Goal: Information Seeking & Learning: Compare options

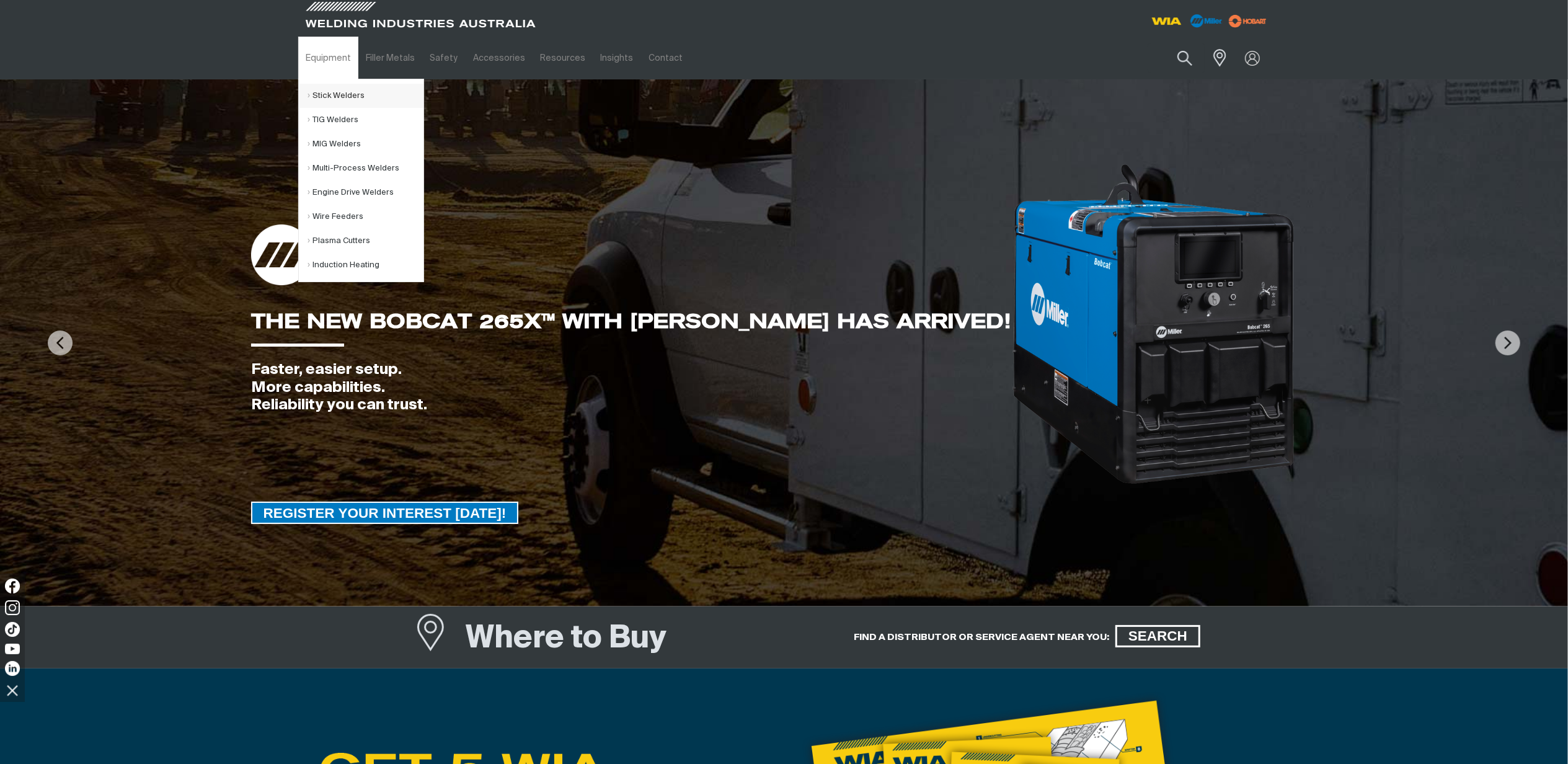
click at [347, 88] on link "Stick Welders" at bounding box center [366, 95] width 116 height 24
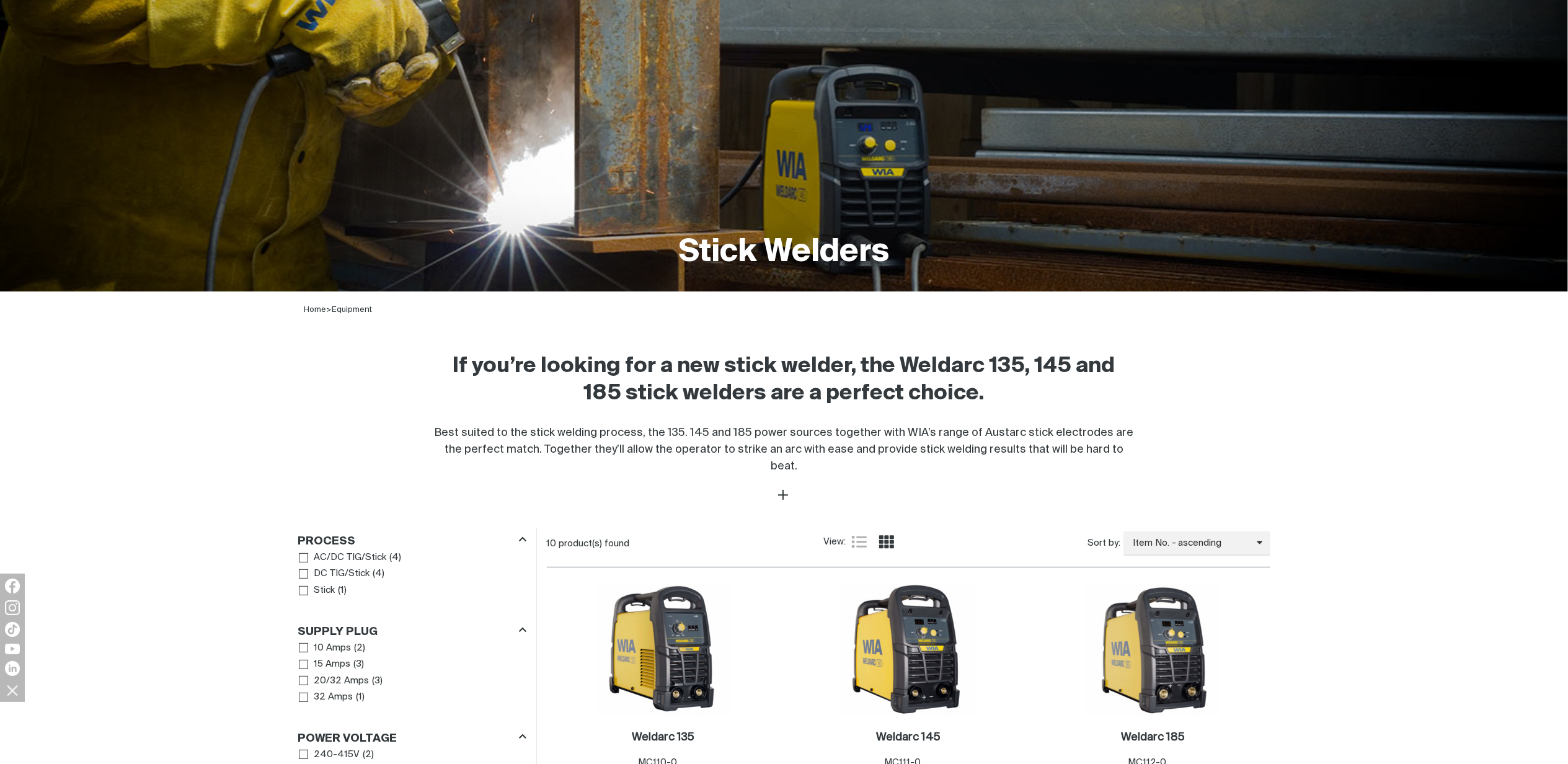
scroll to position [414, 0]
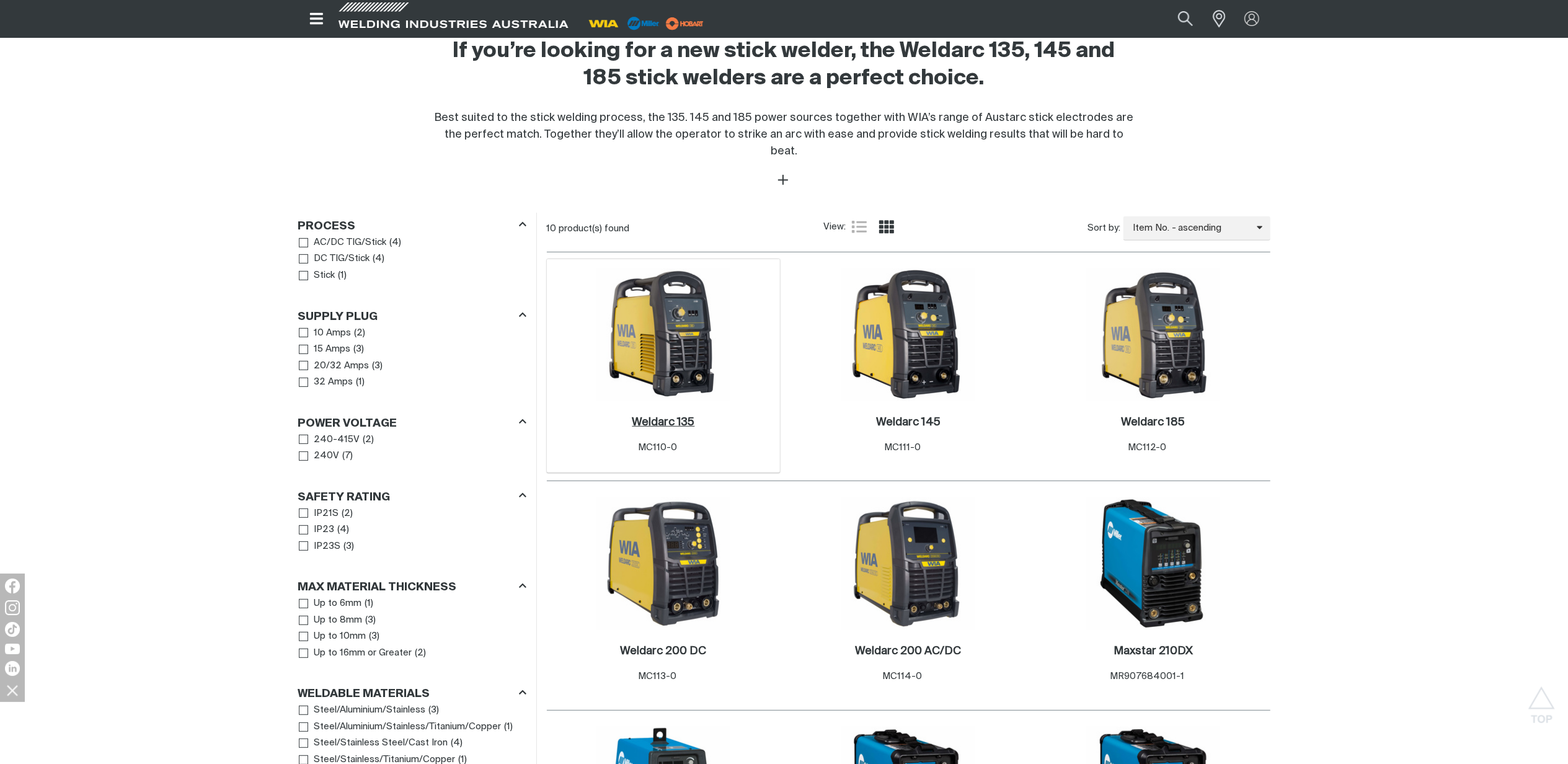
click at [659, 417] on h2 "Weldarc 135 ." at bounding box center [663, 421] width 62 height 11
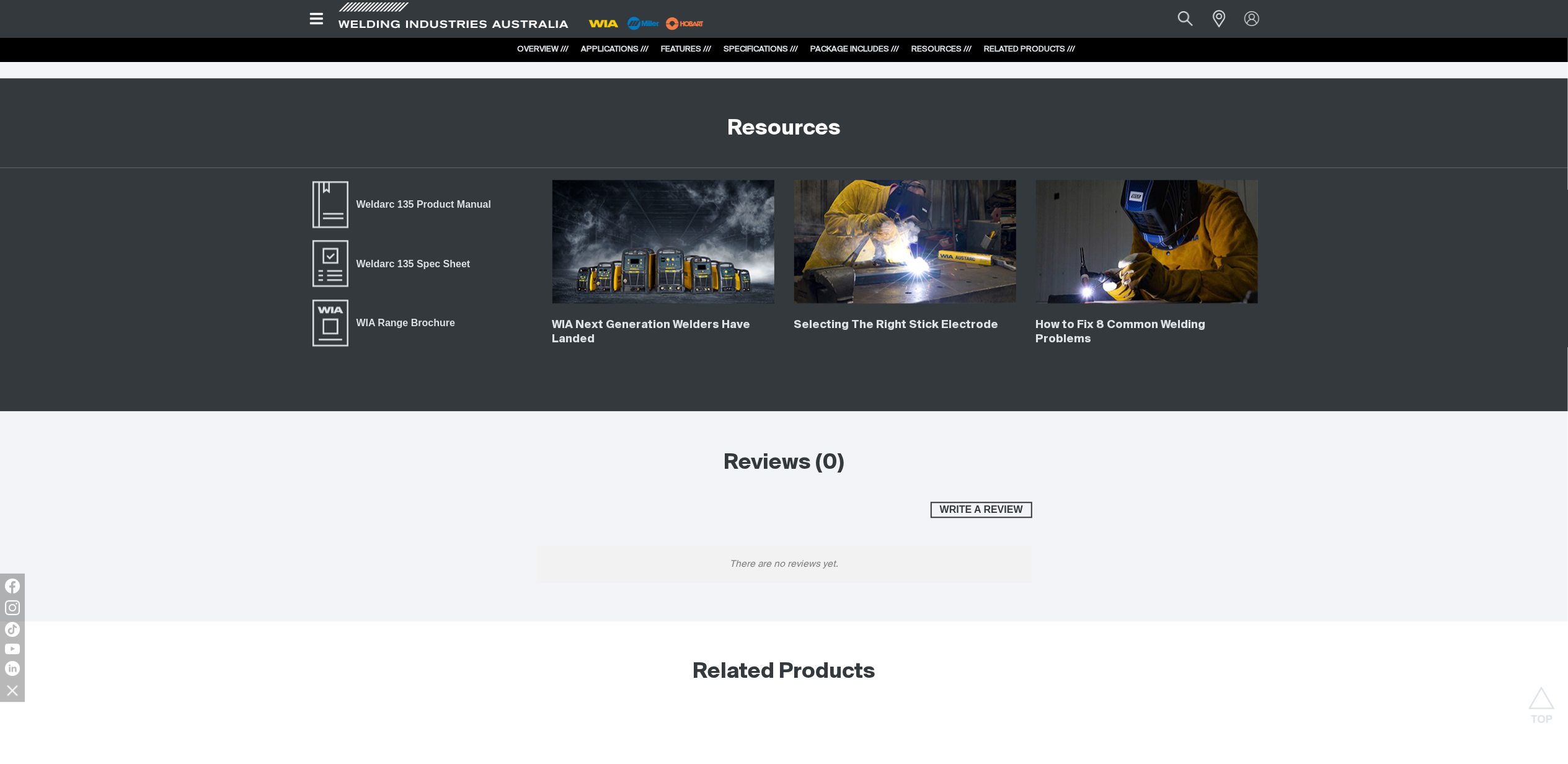
scroll to position [2978, 0]
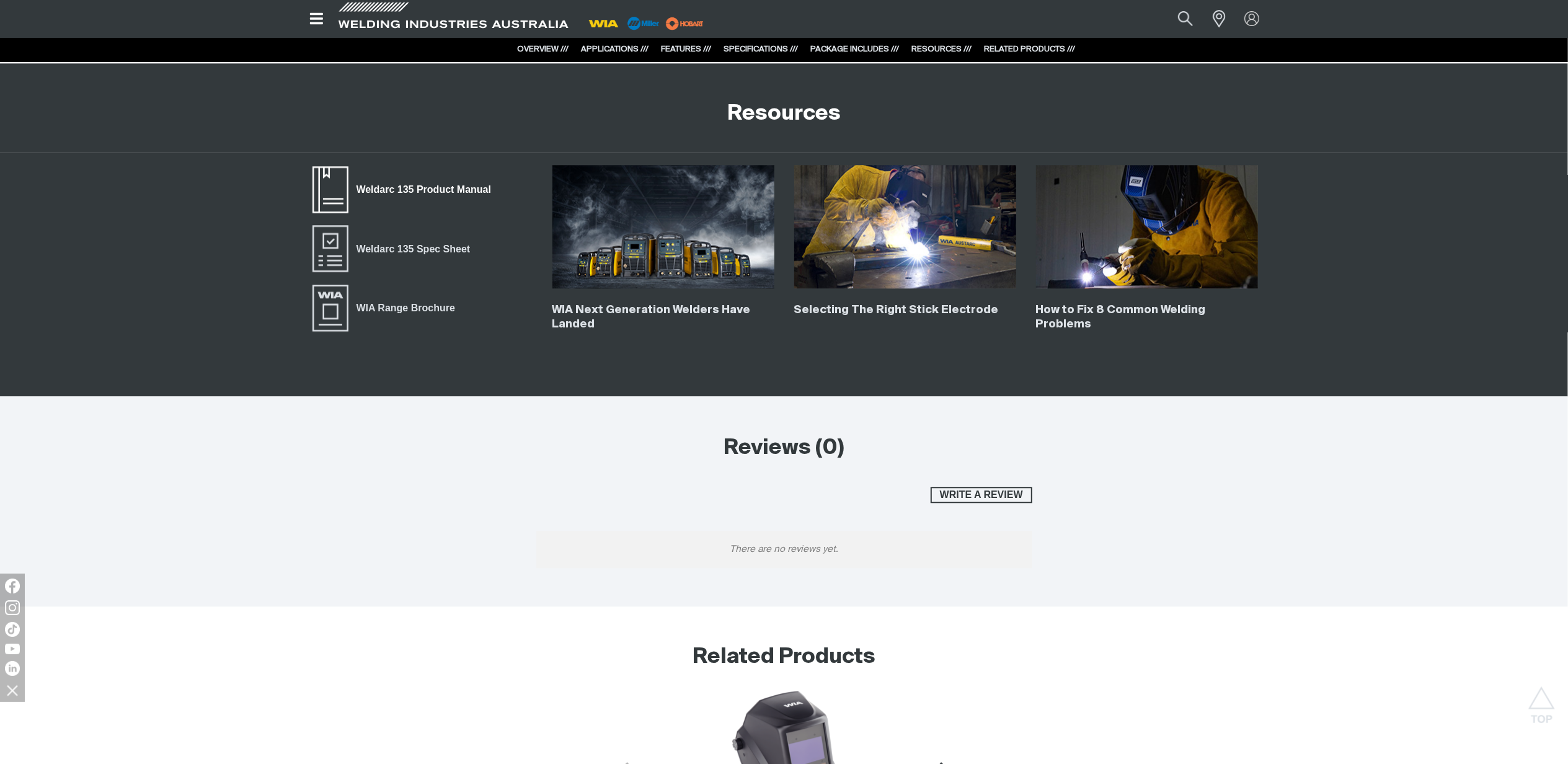
click at [419, 187] on span "Weldarc 135 Product Manual" at bounding box center [423, 190] width 151 height 17
click at [438, 251] on span "Weldarc 135 Spec Sheet" at bounding box center [412, 249] width 129 height 17
click at [410, 312] on span "WIA Range Brochure" at bounding box center [406, 309] width 115 height 17
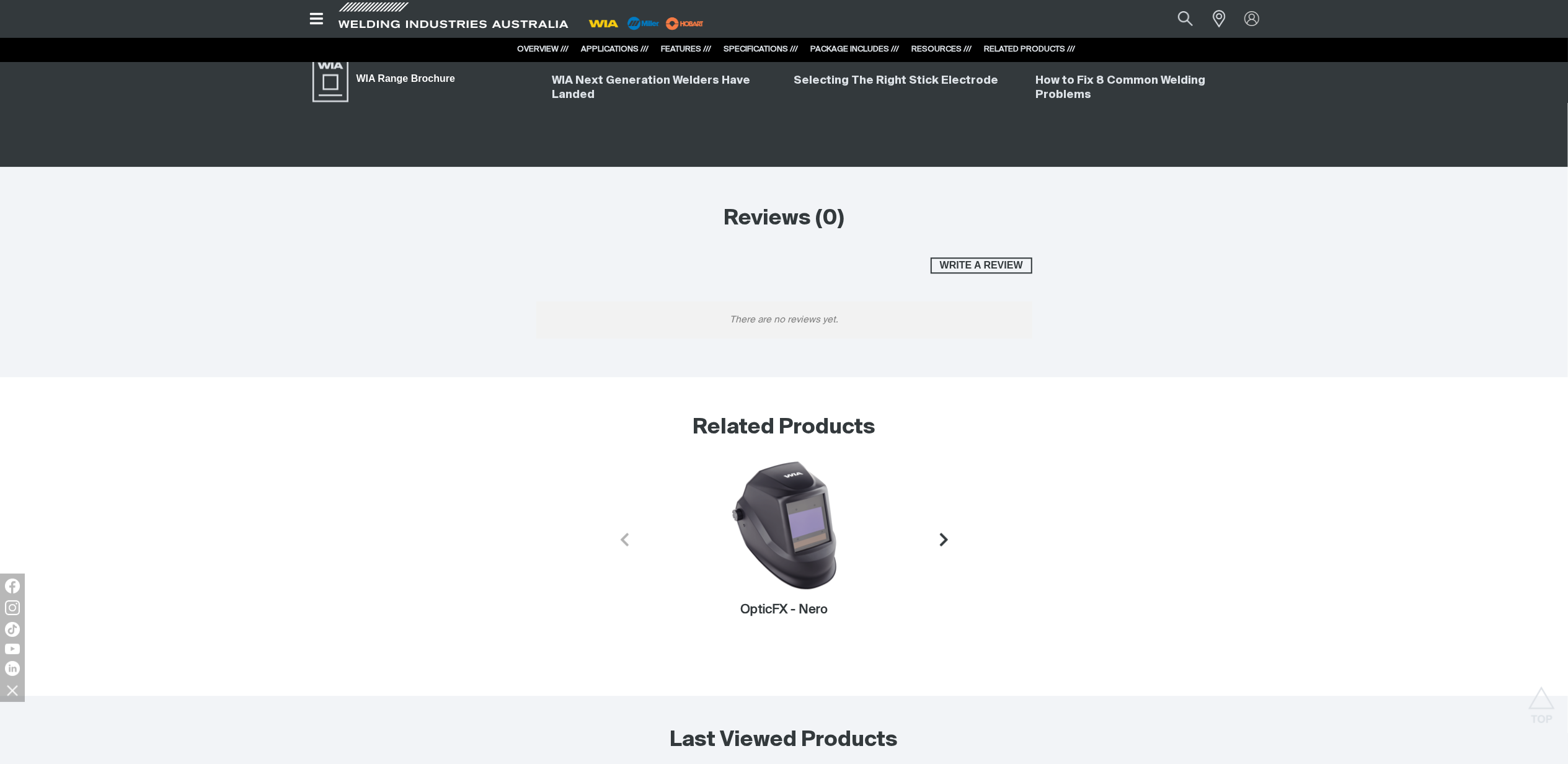
scroll to position [3225, 0]
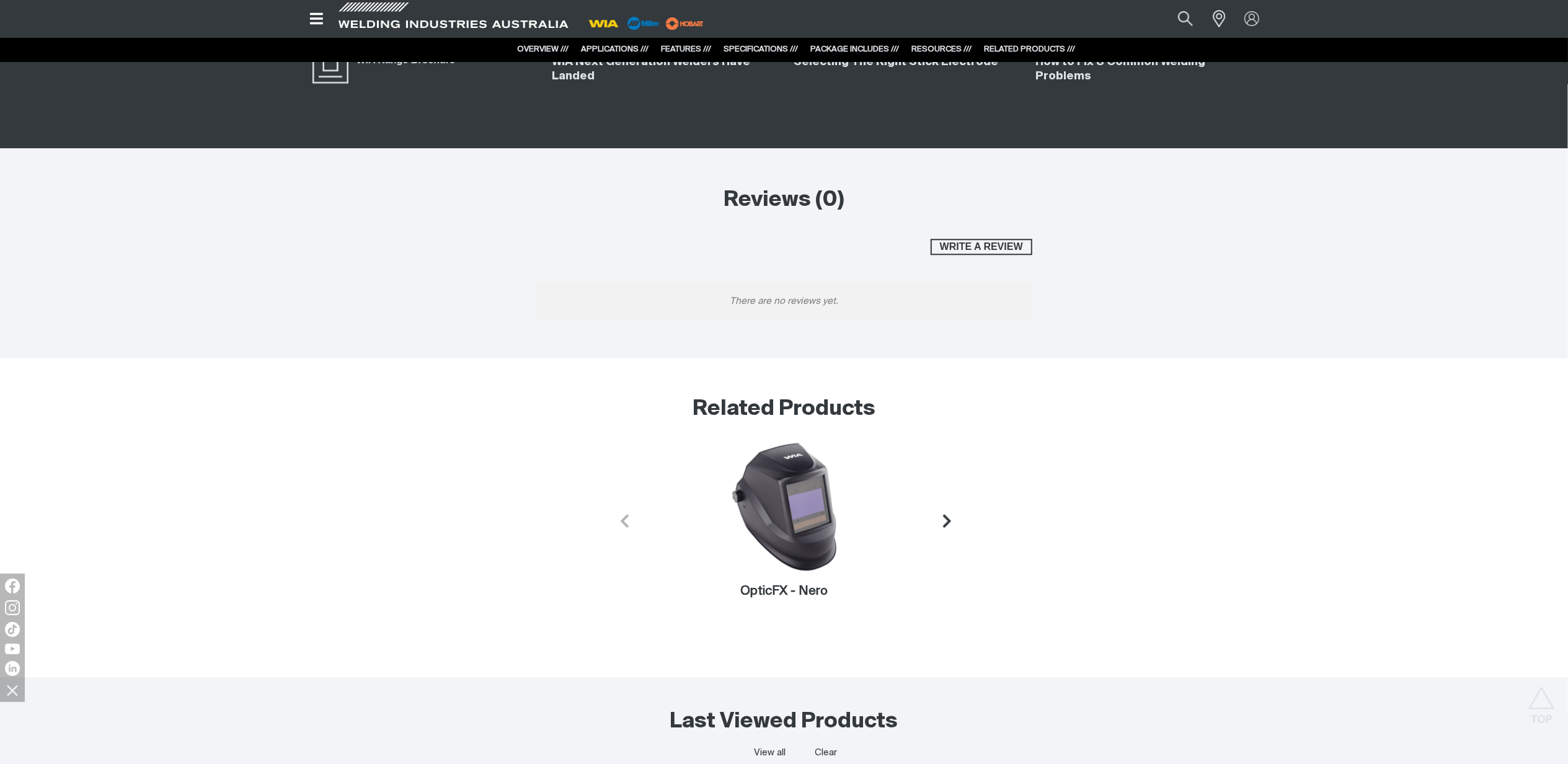
click at [948, 528] on icon "Next slide" at bounding box center [947, 521] width 16 height 16
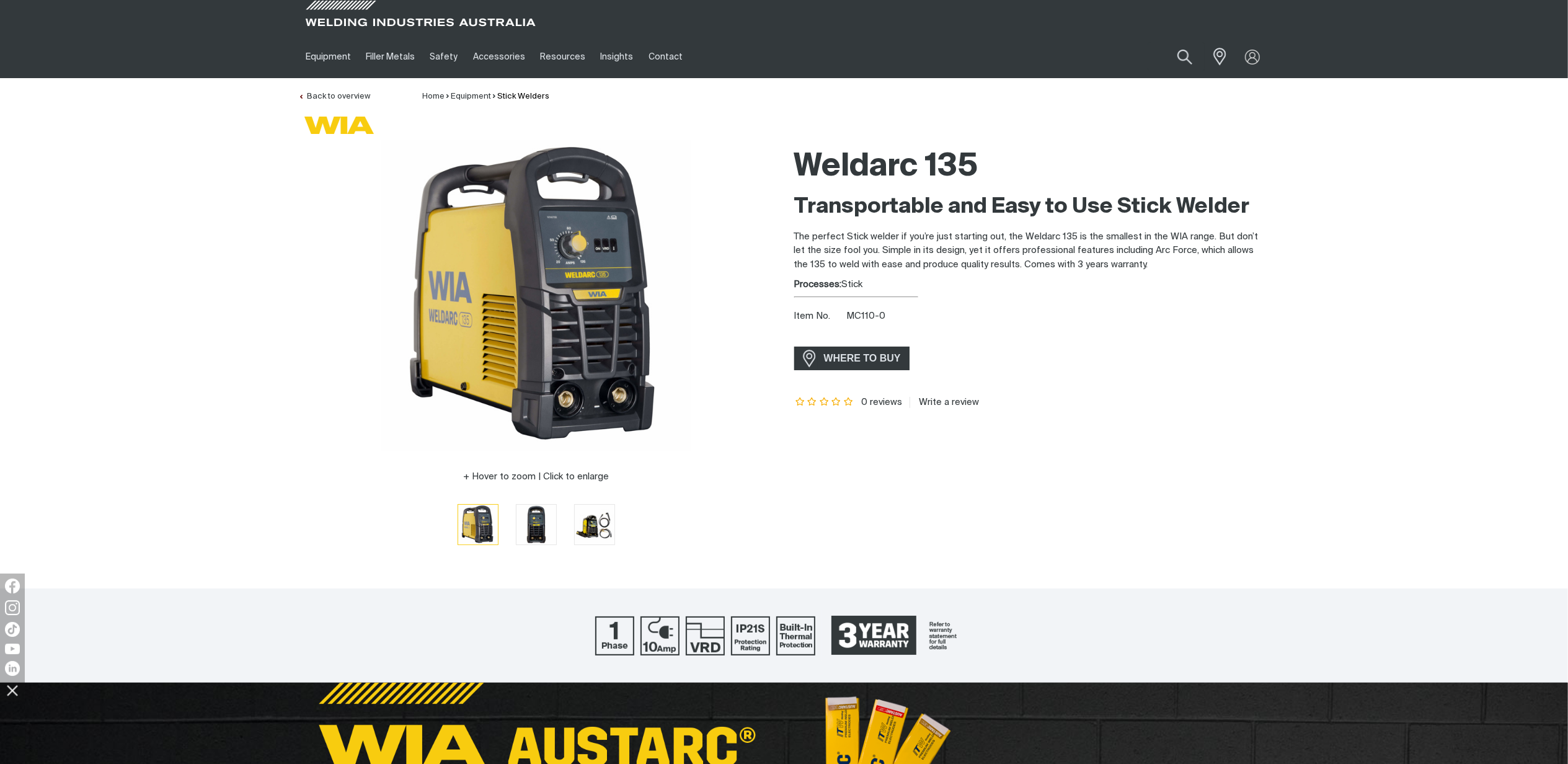
scroll to position [0, 0]
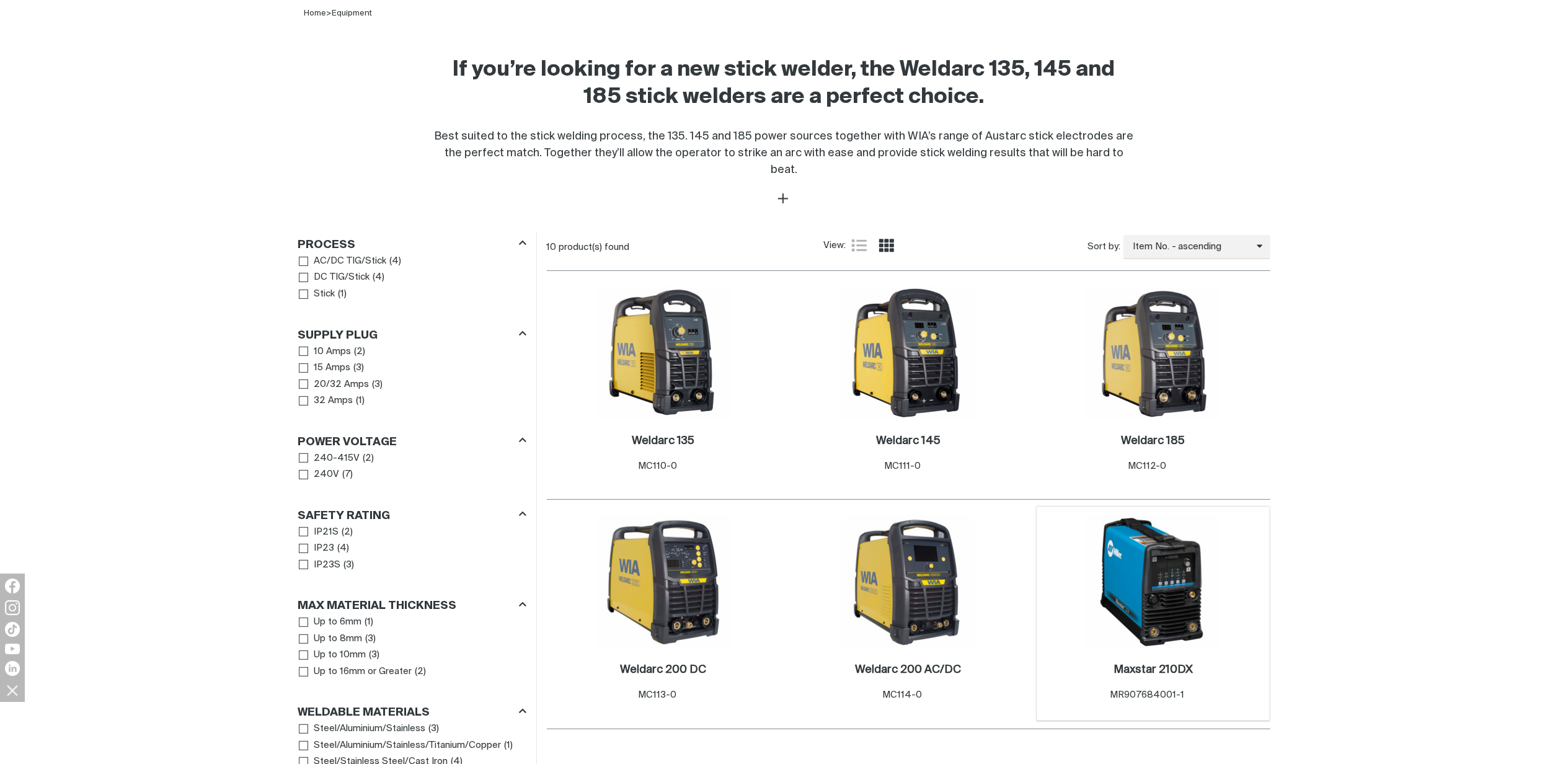
scroll to position [414, 0]
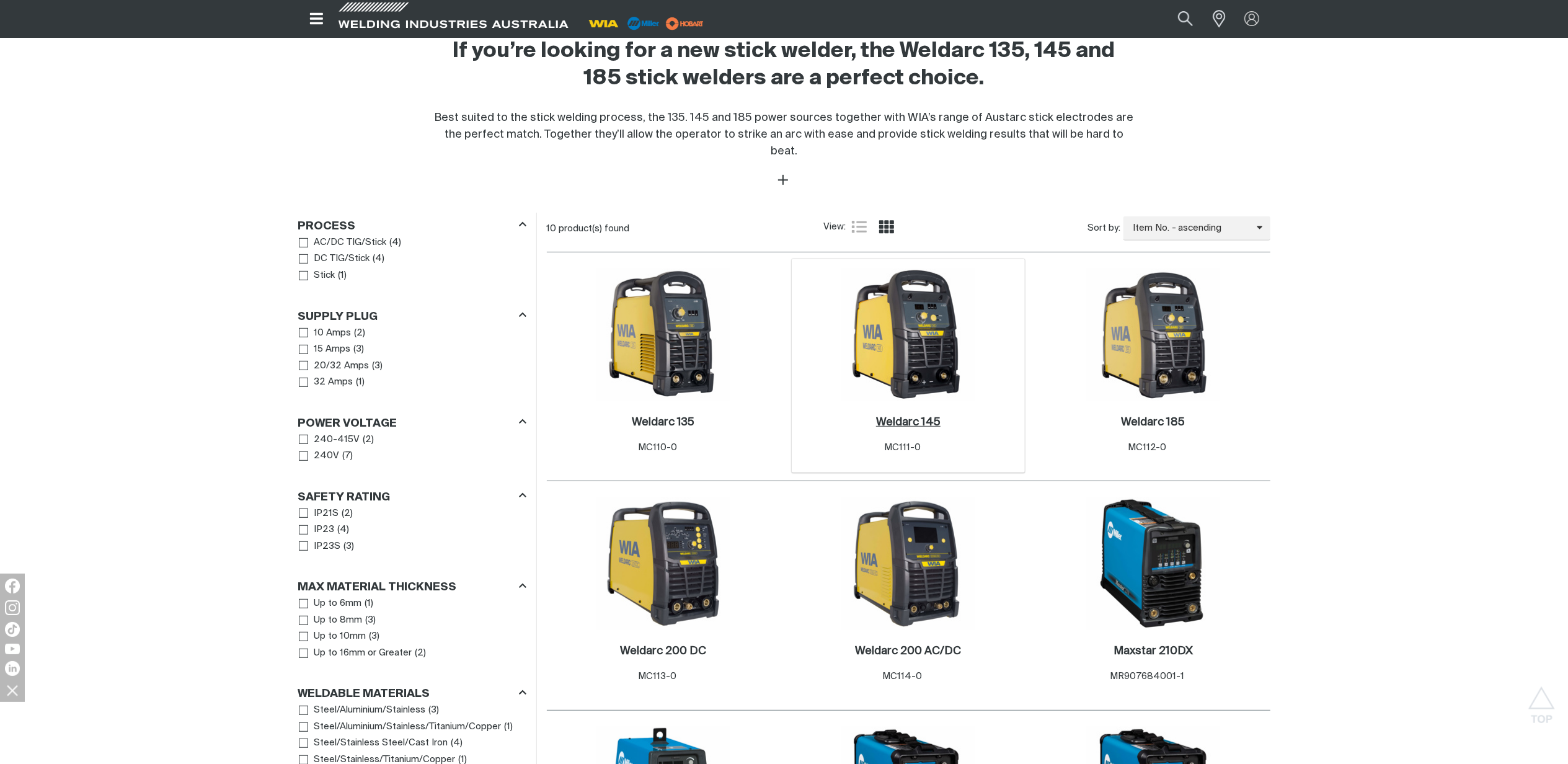
click at [924, 416] on link "Weldarc 145 ." at bounding box center [909, 422] width 64 height 15
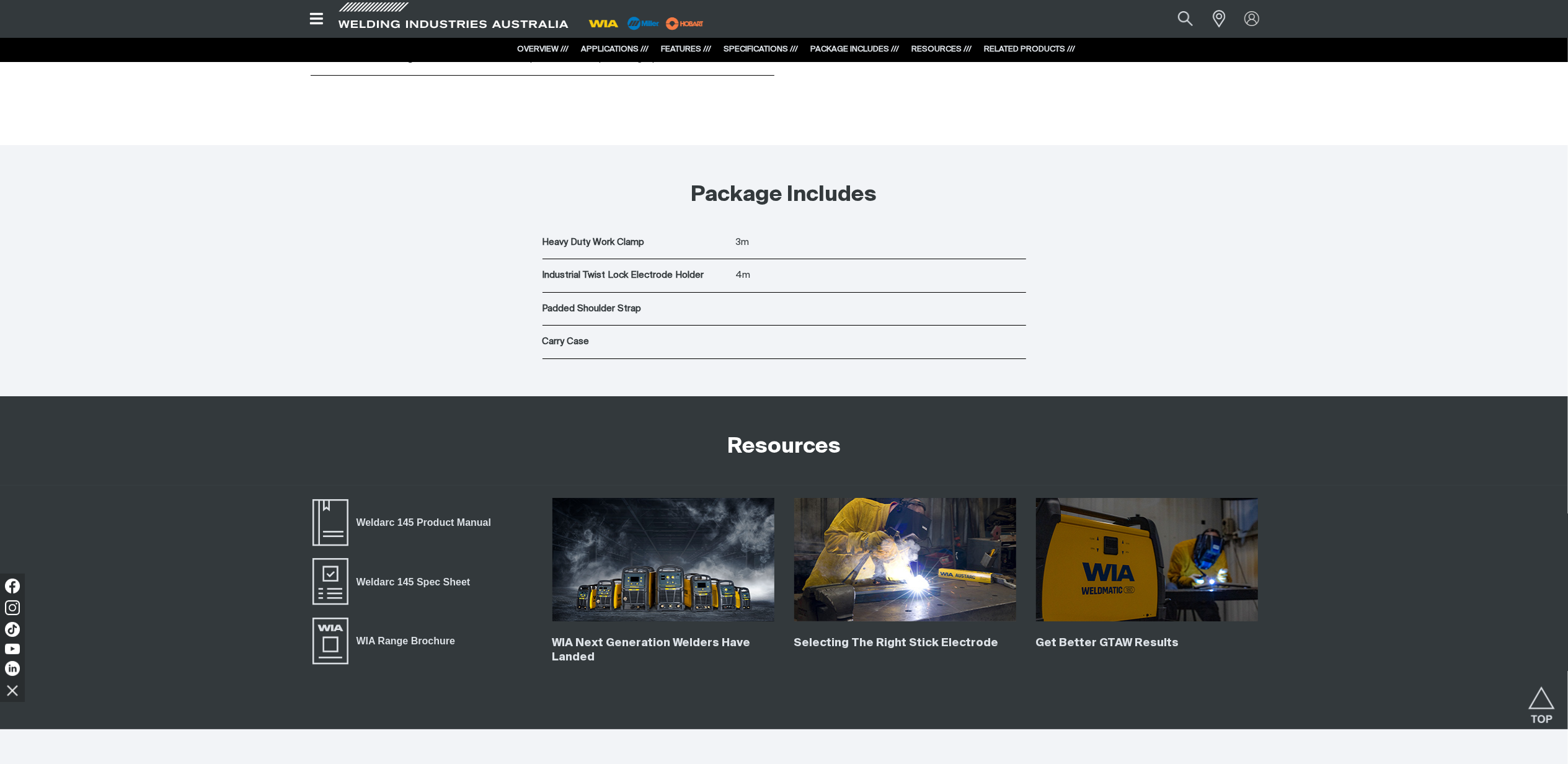
scroll to position [4714, 0]
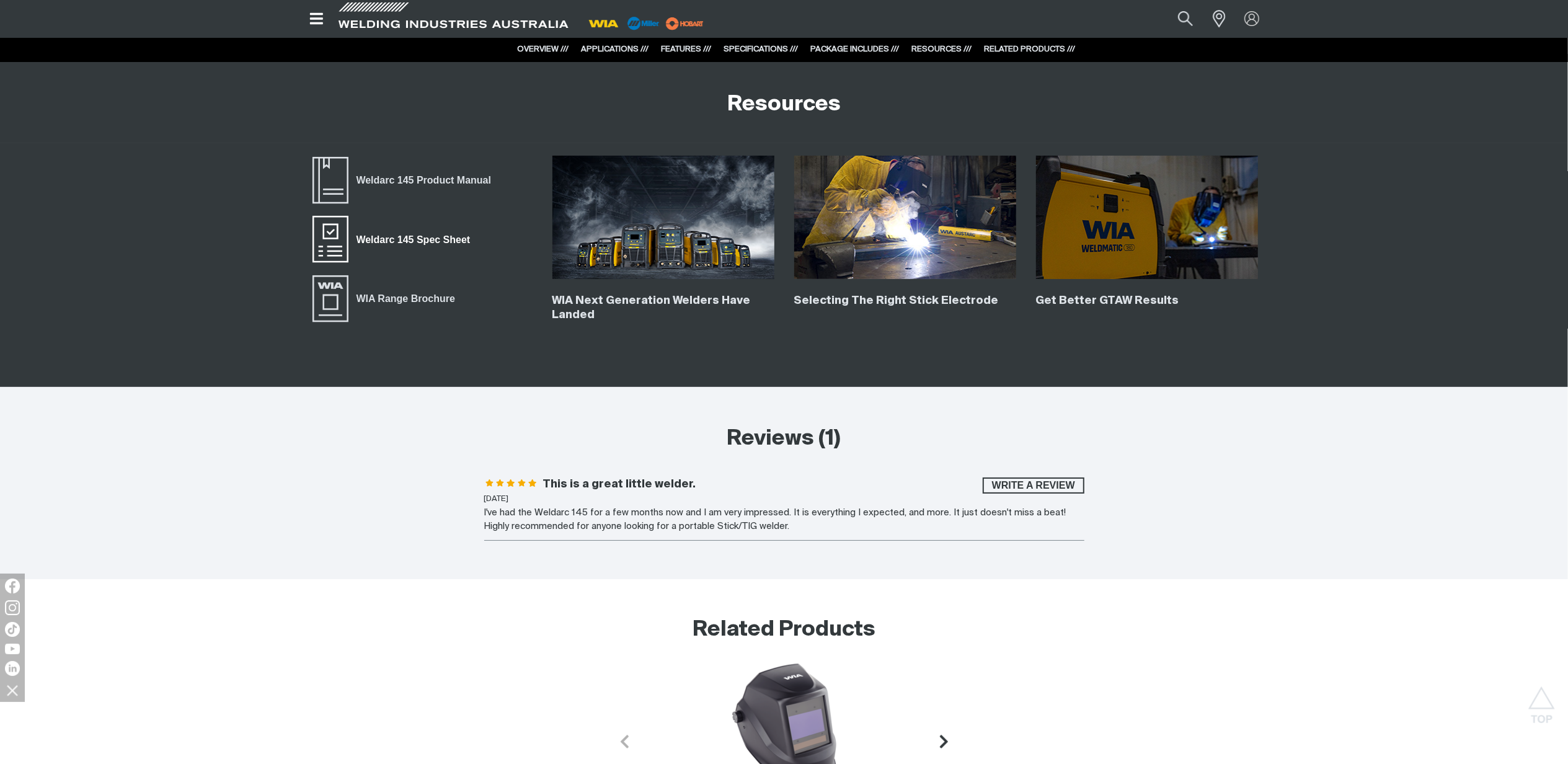
click at [428, 240] on span "Weldarc 145 Spec Sheet" at bounding box center [412, 239] width 129 height 17
click at [474, 182] on span "Weldarc 145 Product Manual" at bounding box center [423, 180] width 151 height 17
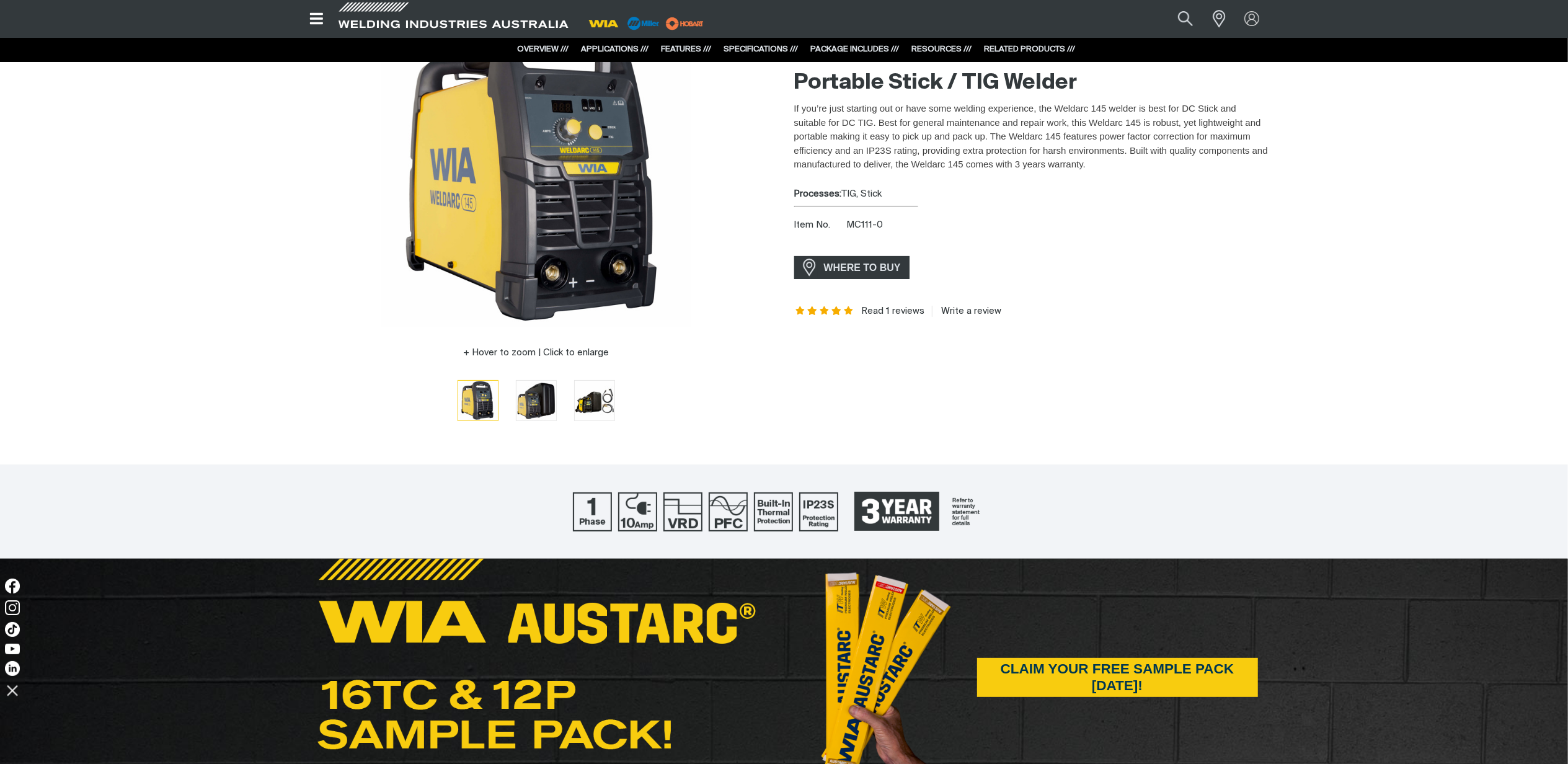
scroll to position [0, 0]
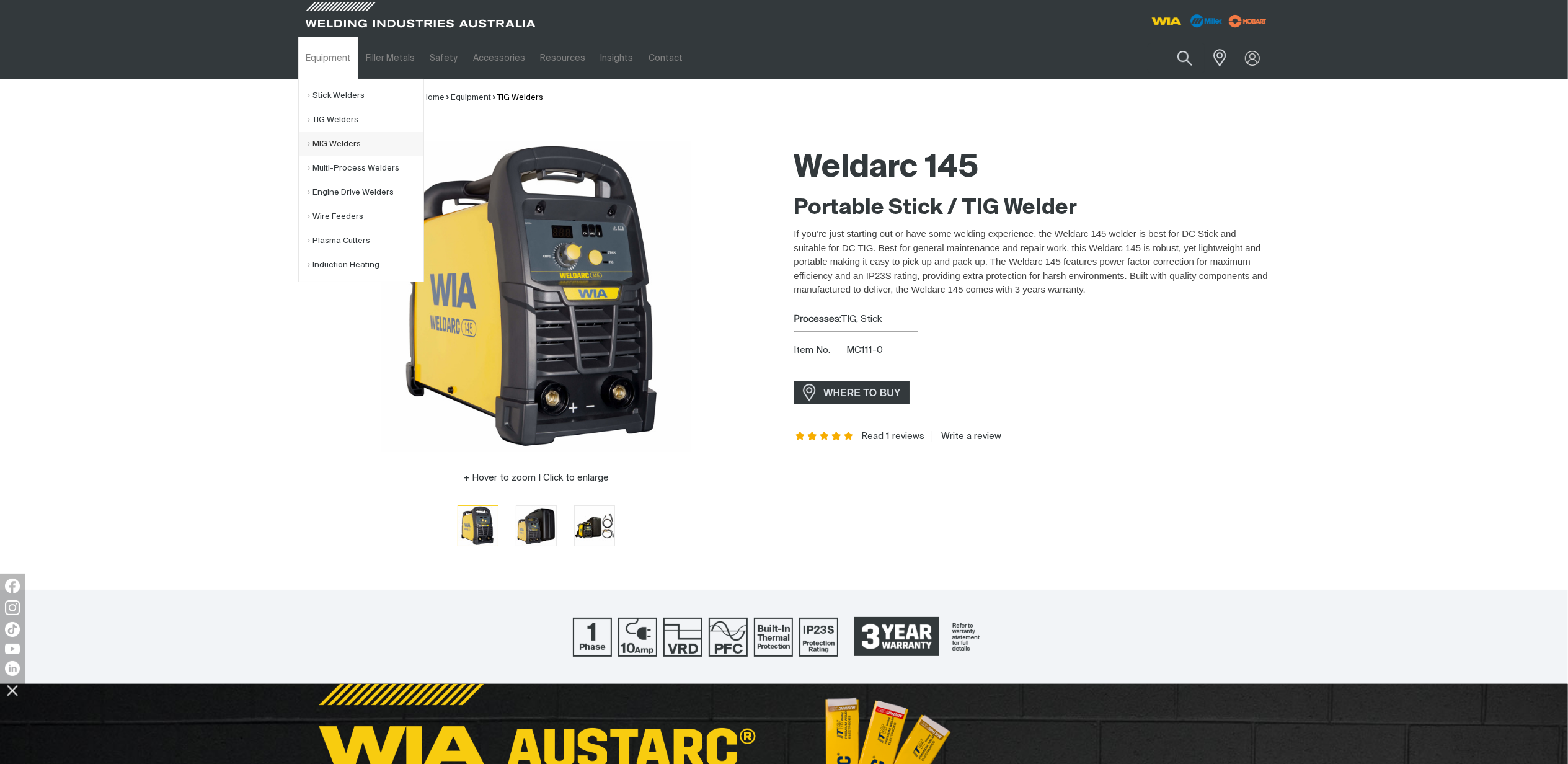
click at [343, 145] on link "MIG Welders" at bounding box center [366, 144] width 116 height 24
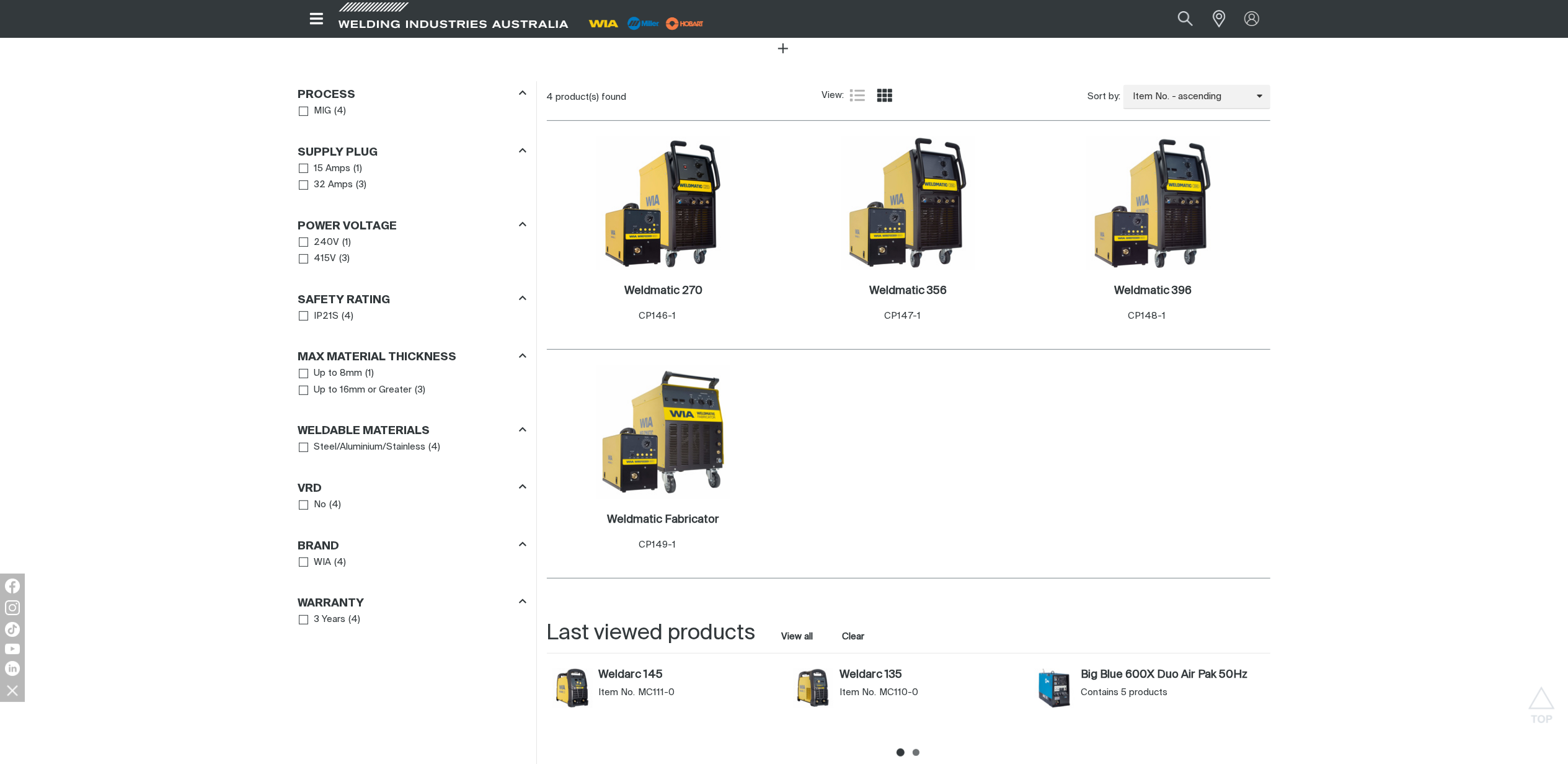
scroll to position [579, 0]
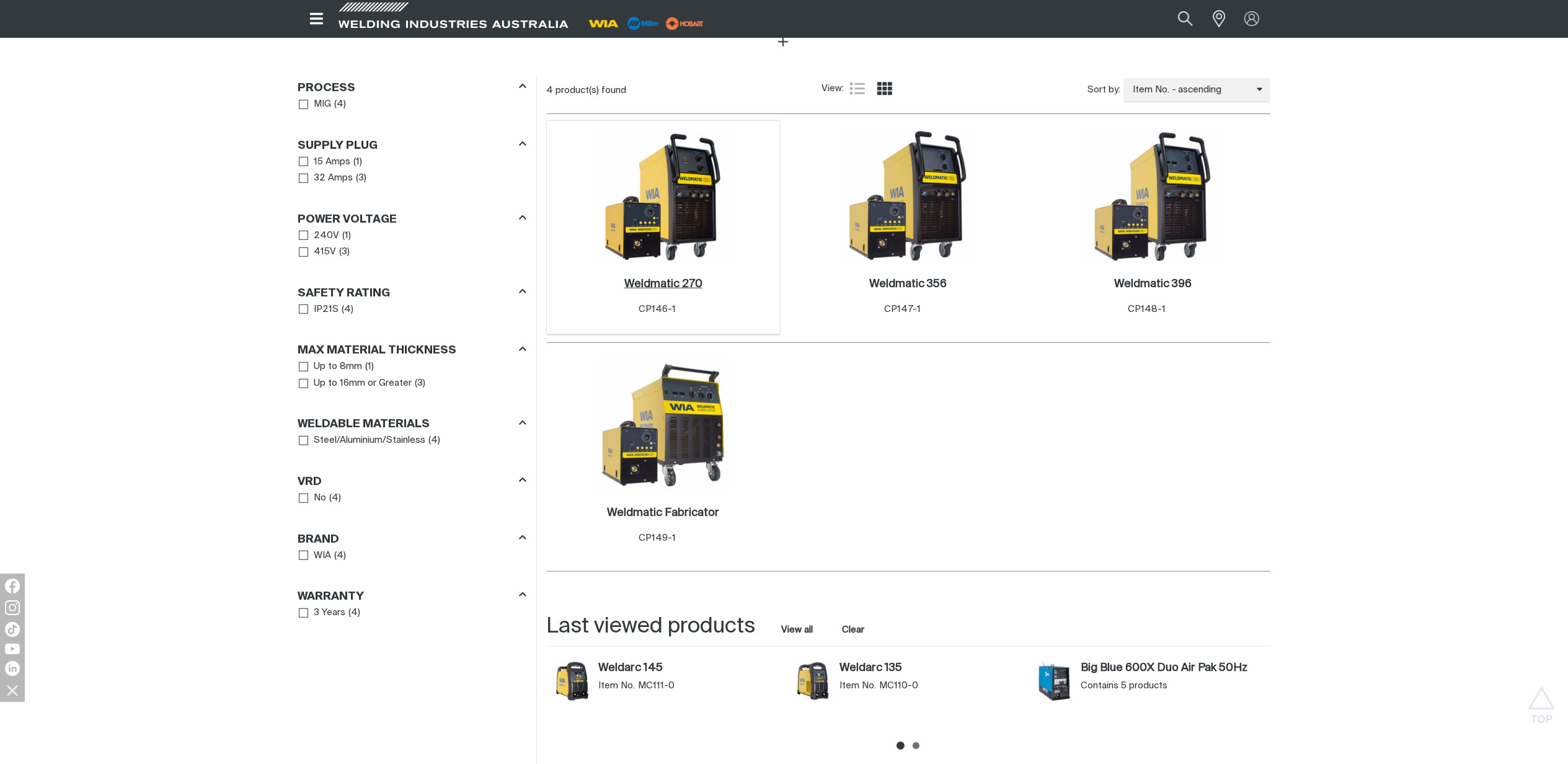
click at [637, 279] on link "Weldmatic 270 ." at bounding box center [663, 284] width 78 height 15
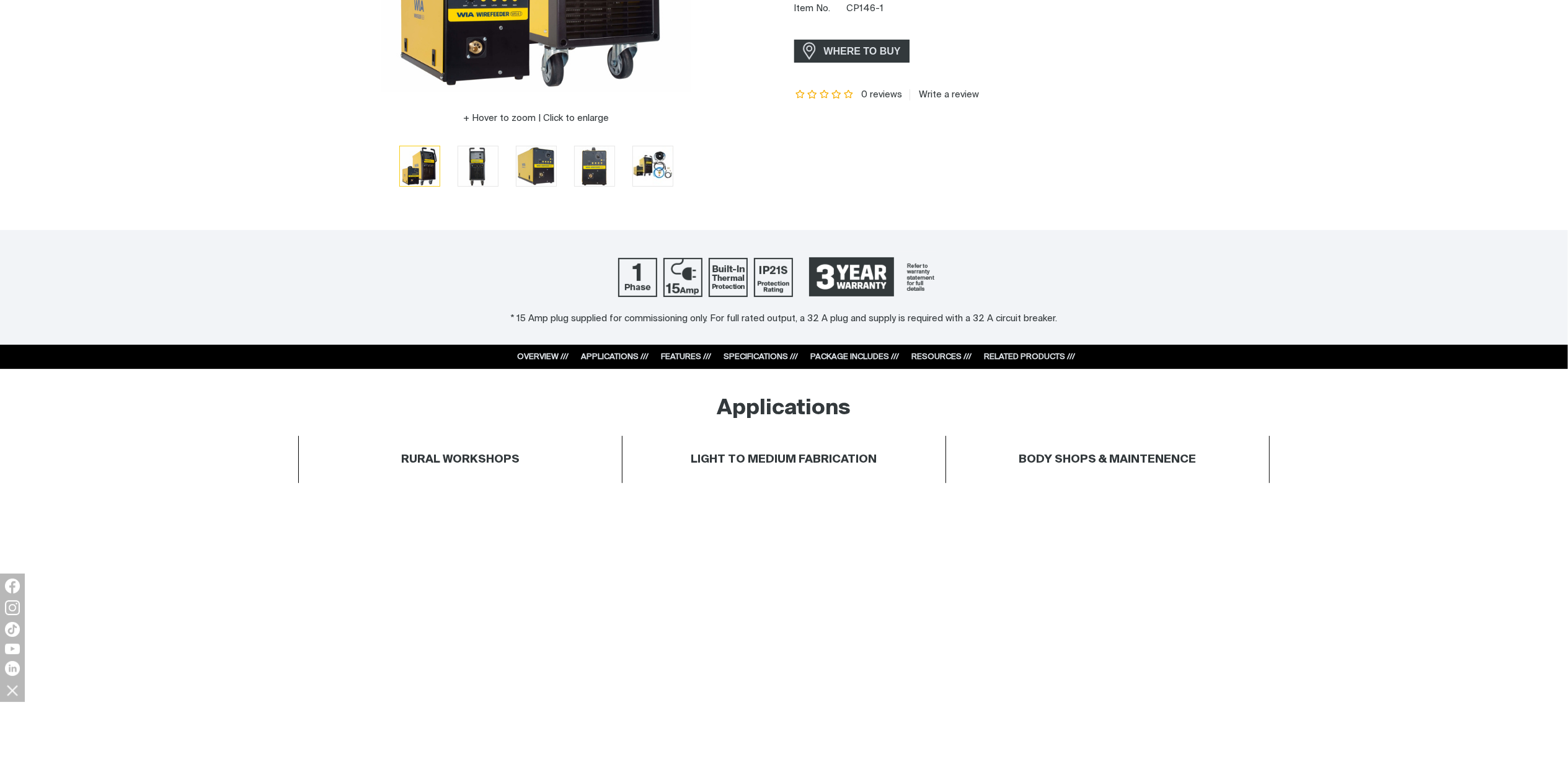
scroll to position [496, 0]
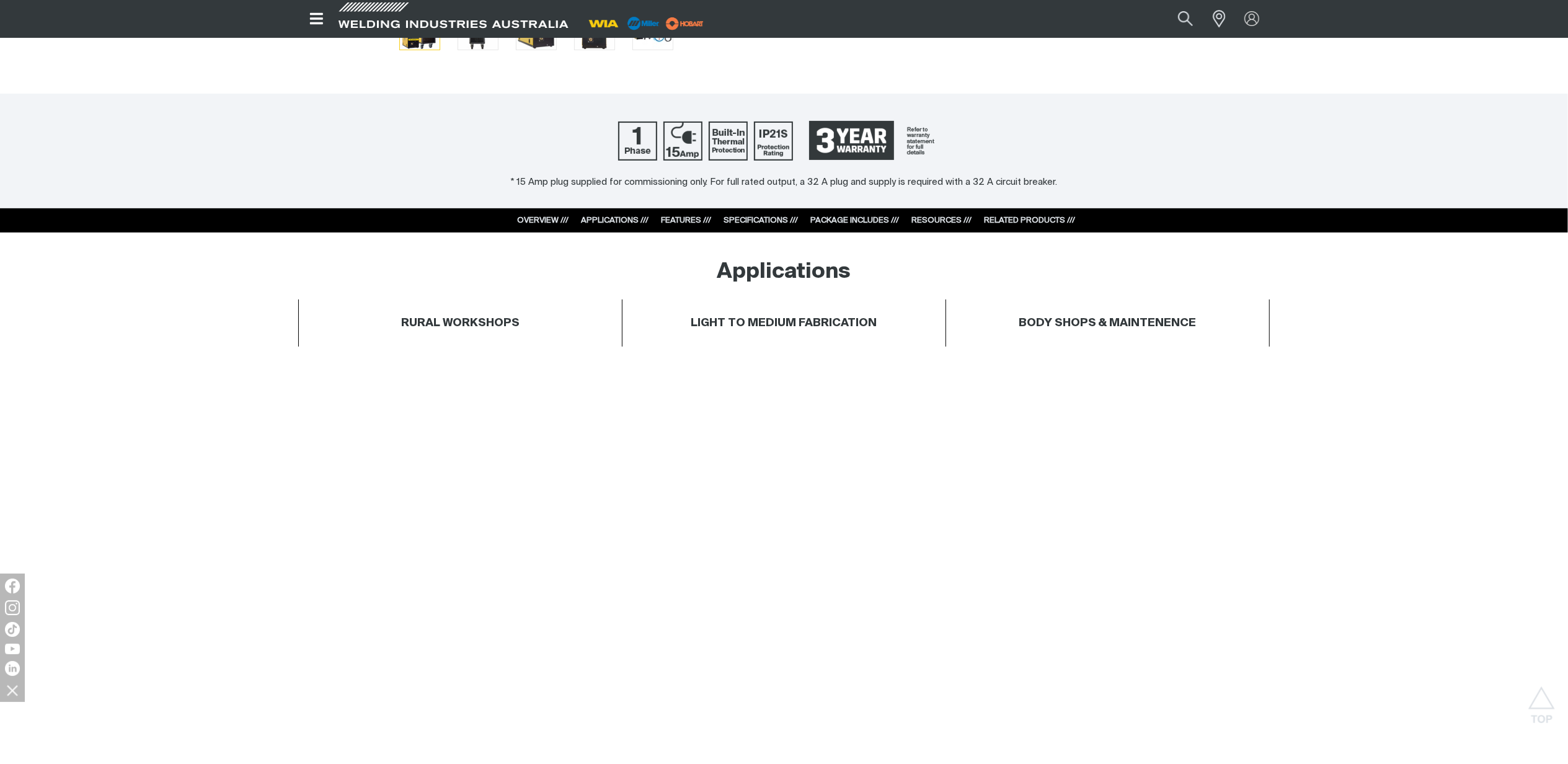
click at [859, 221] on link "PACKAGE INCLUDES ///" at bounding box center [855, 220] width 89 height 8
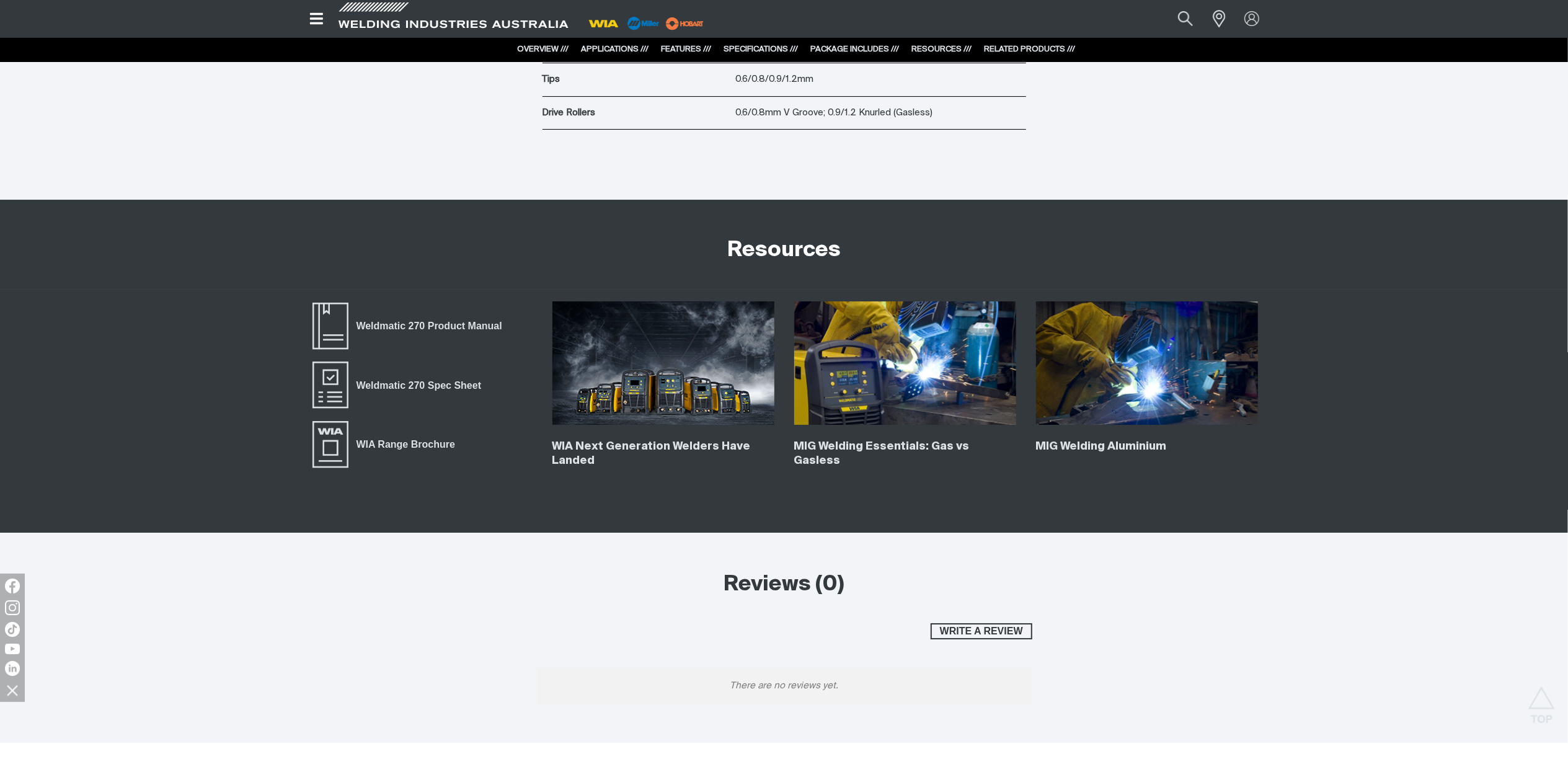
scroll to position [4219, 0]
click at [468, 384] on span "Weldmatic 270 Spec Sheet" at bounding box center [418, 384] width 141 height 17
click at [446, 326] on span "Weldmatic 270 Product Manual" at bounding box center [429, 325] width 161 height 17
